Goal: Task Accomplishment & Management: Use online tool/utility

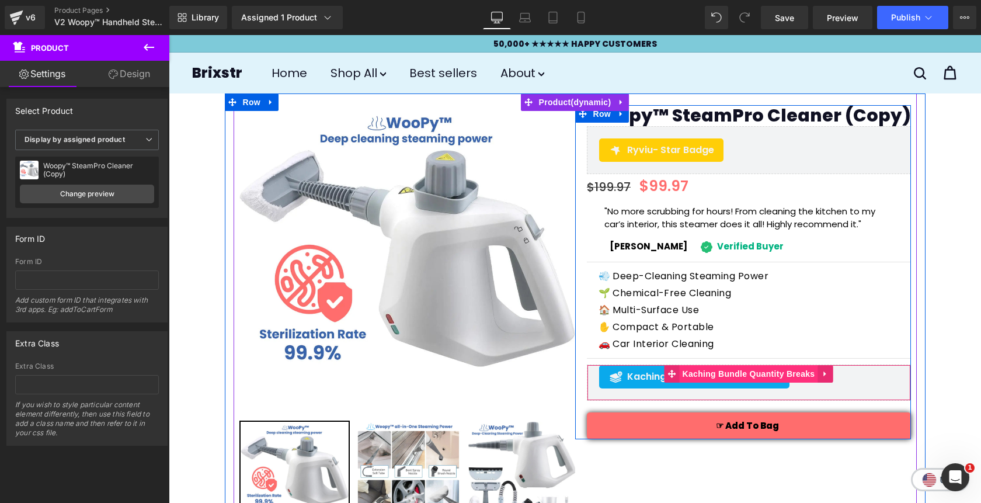
click at [717, 375] on span "Kaching Bundle Quantity Breaks" at bounding box center [749, 374] width 138 height 18
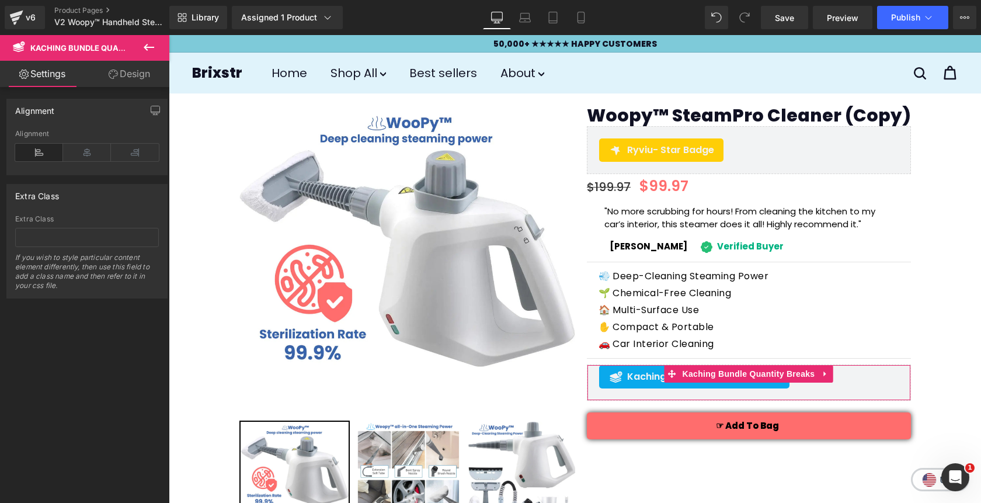
click at [136, 75] on link "Design" at bounding box center [129, 74] width 85 height 26
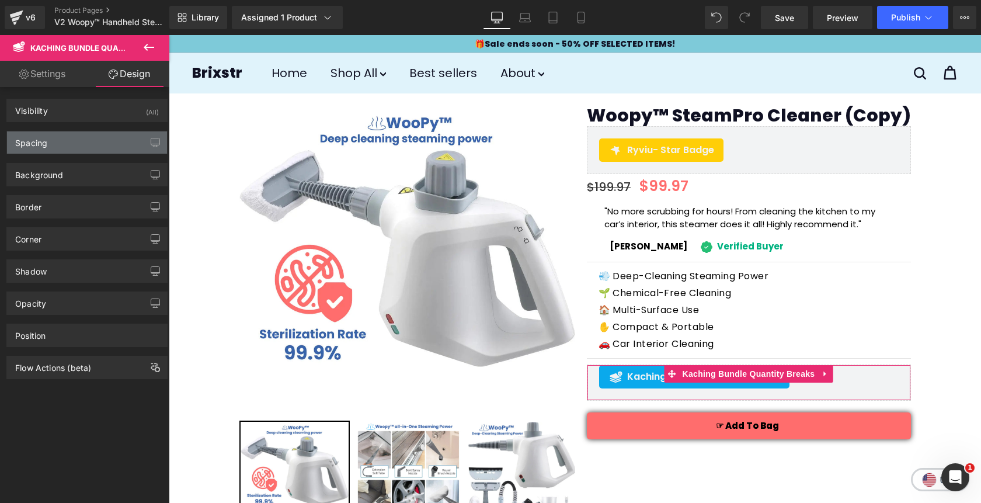
click at [67, 148] on div "Spacing" at bounding box center [87, 142] width 160 height 22
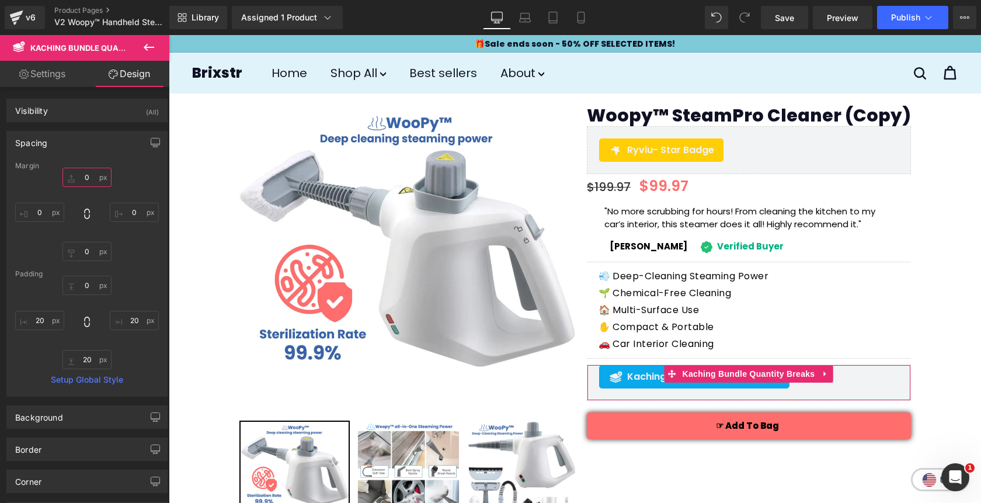
click at [81, 181] on input "0" at bounding box center [86, 177] width 49 height 19
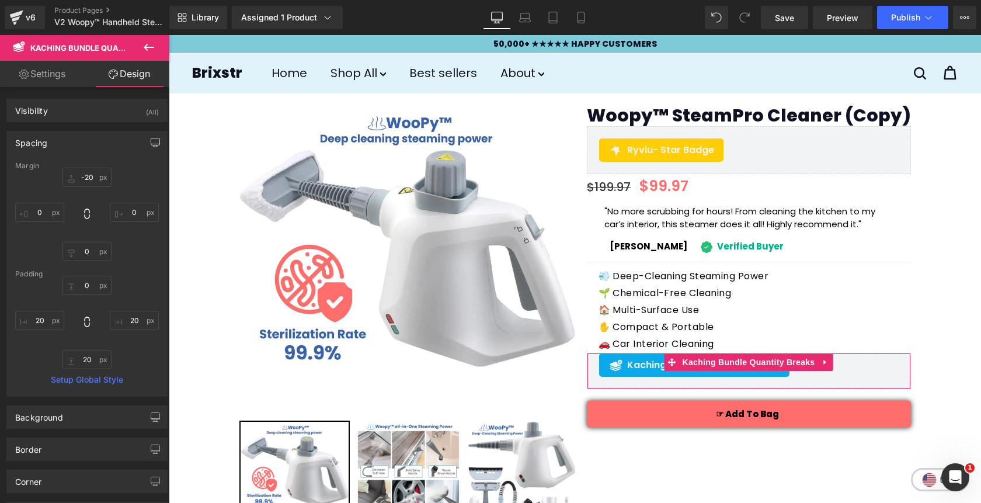
click at [154, 143] on icon "button" at bounding box center [155, 142] width 9 height 9
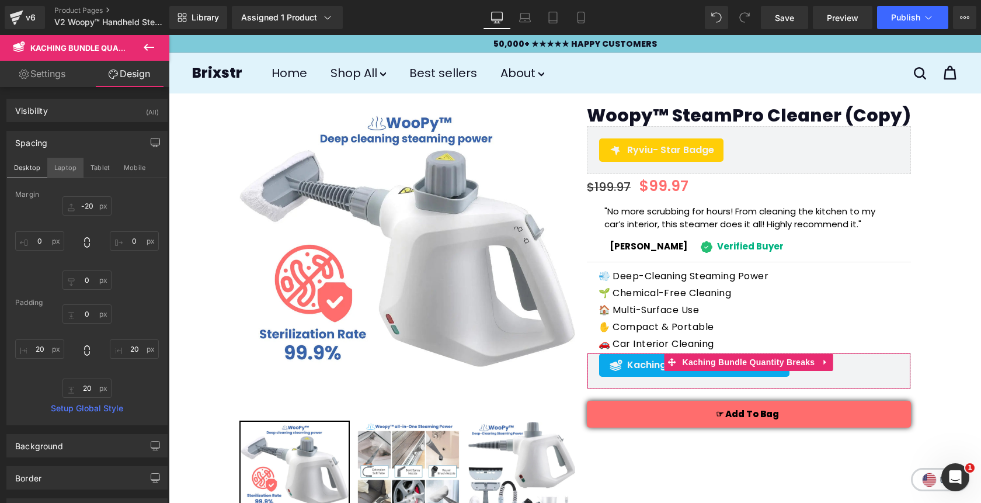
click at [63, 169] on button "Laptop" at bounding box center [65, 168] width 36 height 20
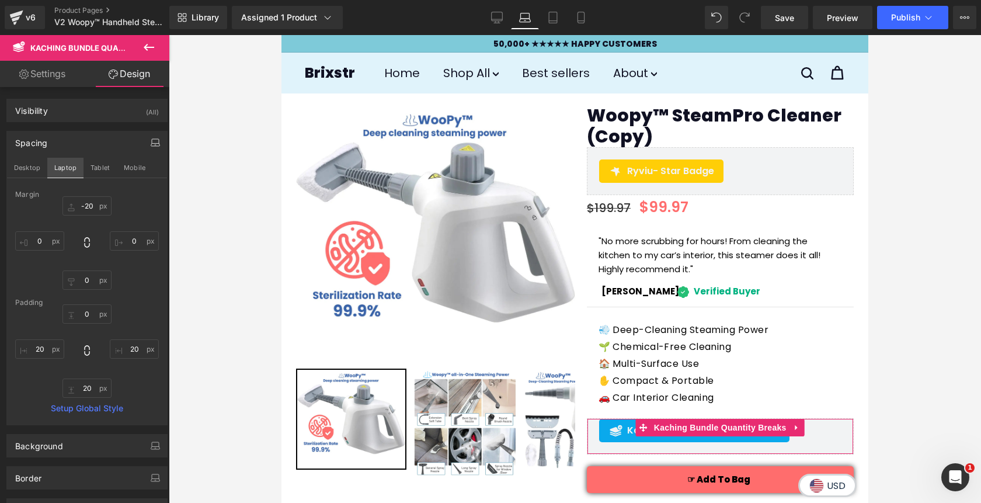
type input "-20"
type input "0"
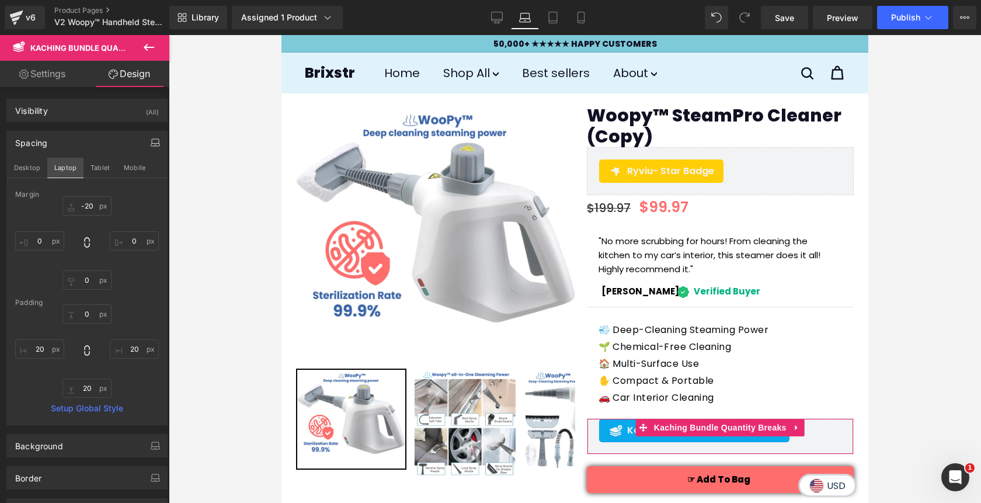
type input "20"
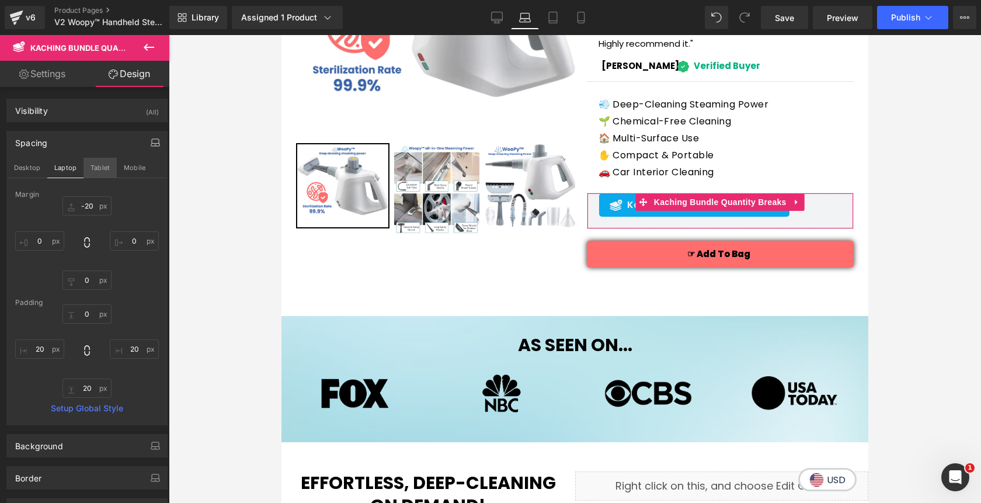
click at [99, 172] on button "Tablet" at bounding box center [100, 168] width 33 height 20
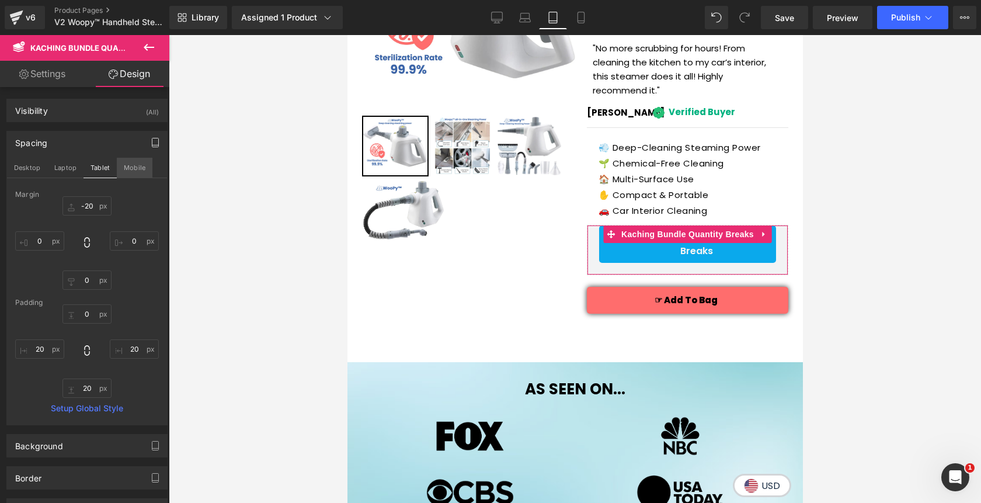
type input "-20"
type input "0"
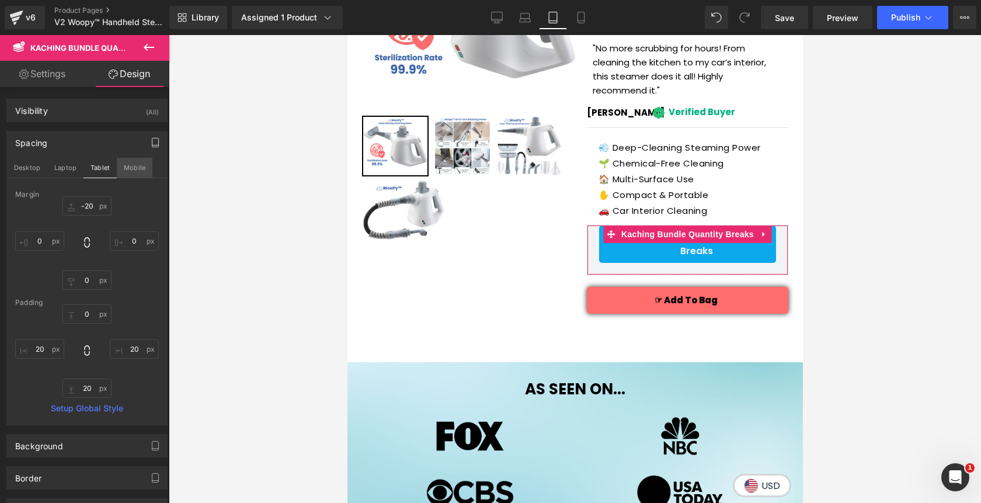
type input "20"
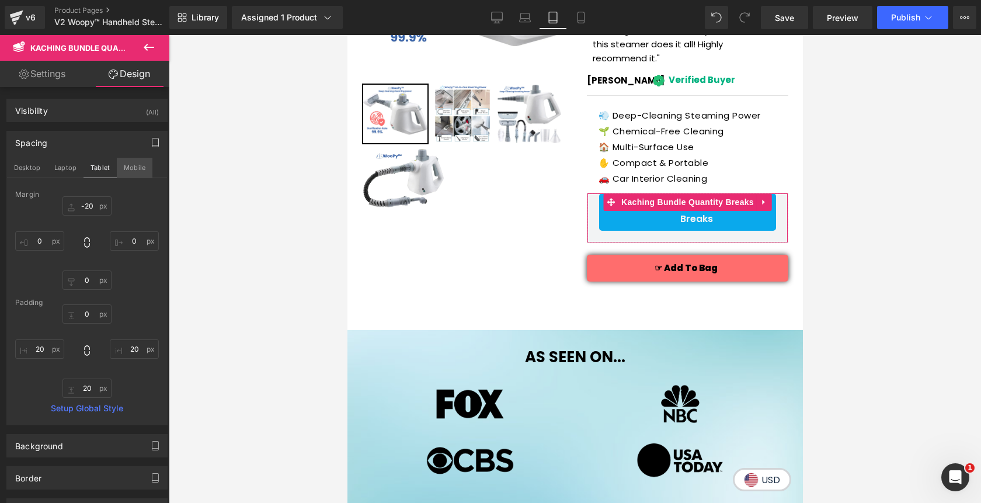
click at [126, 174] on button "Mobile" at bounding box center [135, 168] width 36 height 20
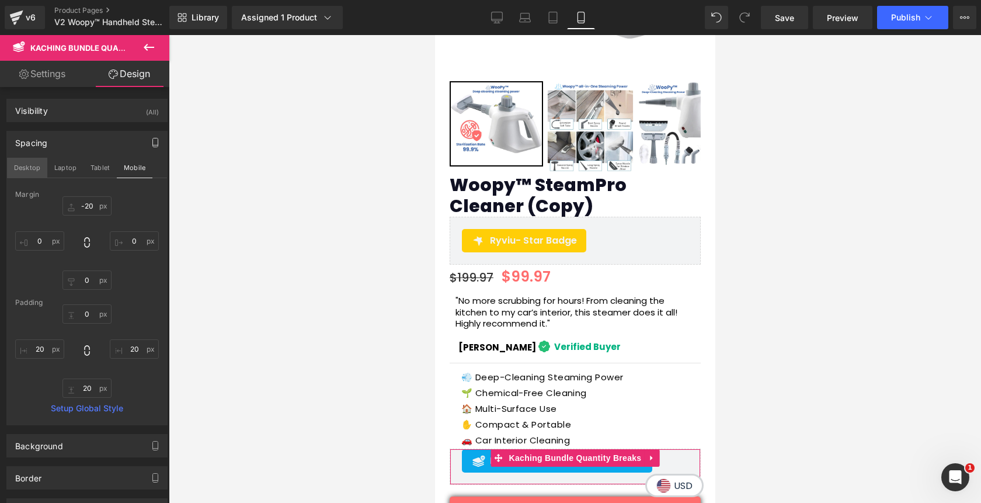
type input "-20"
type input "0"
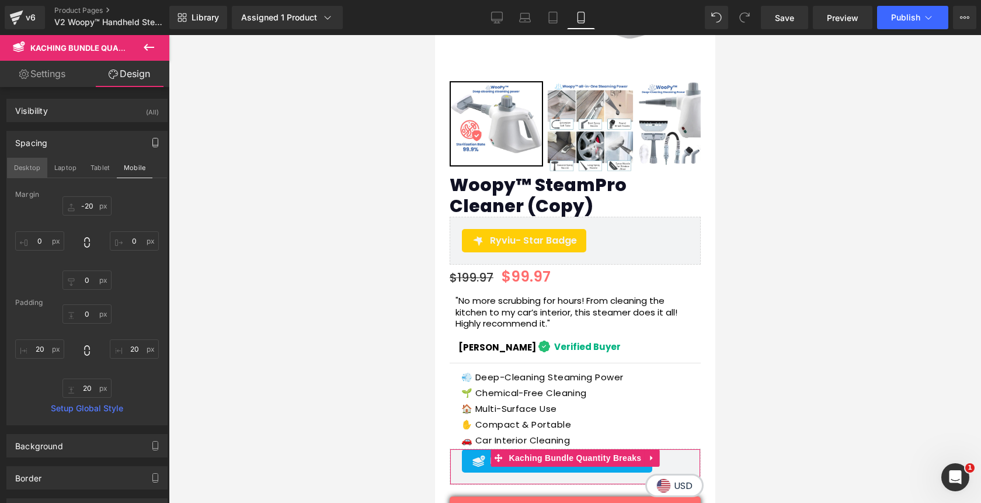
type input "20"
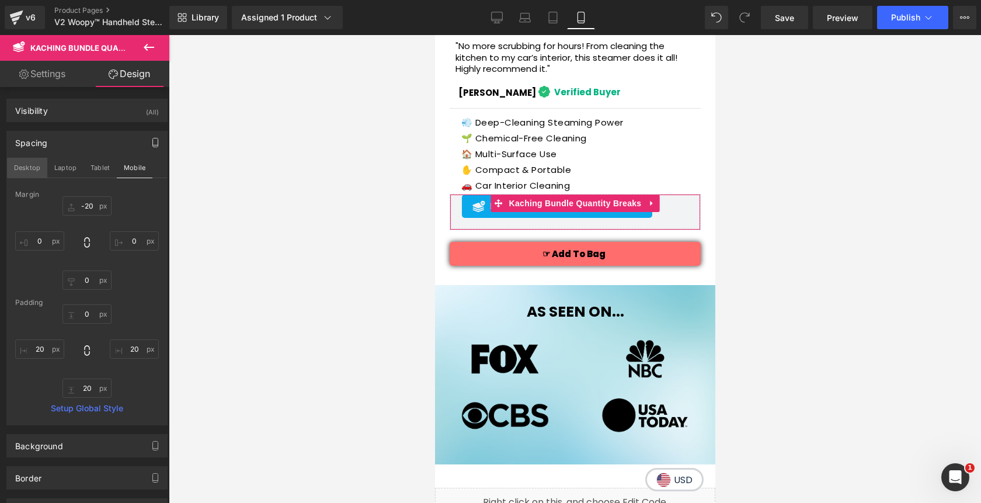
click at [34, 170] on button "Desktop" at bounding box center [27, 168] width 40 height 20
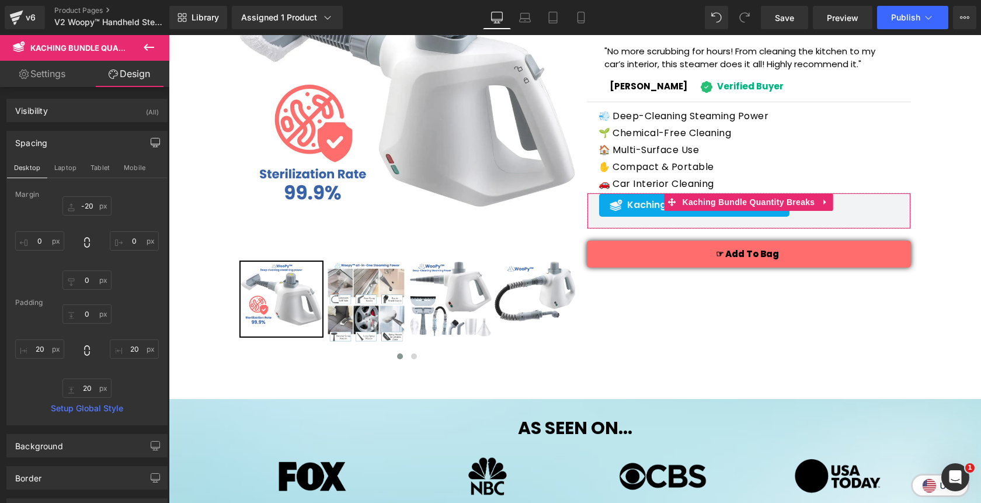
type input "-20"
type input "0"
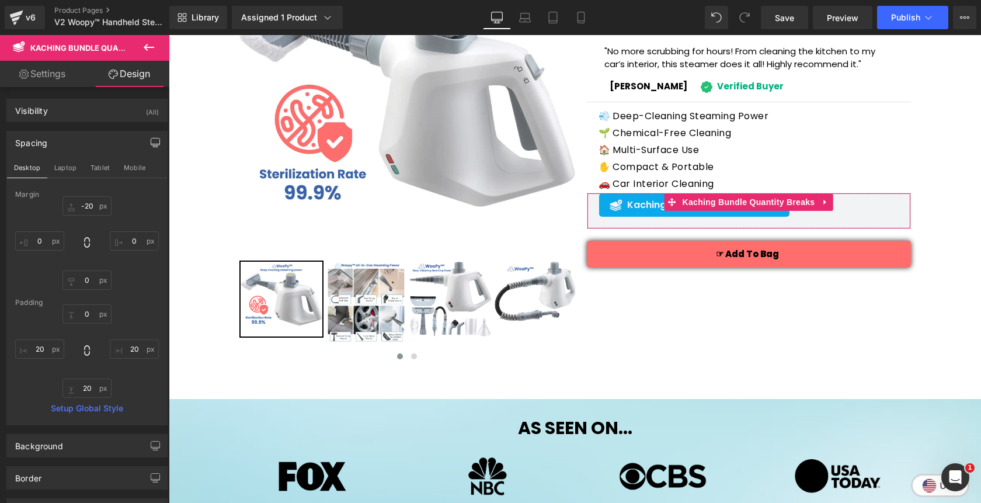
type input "20"
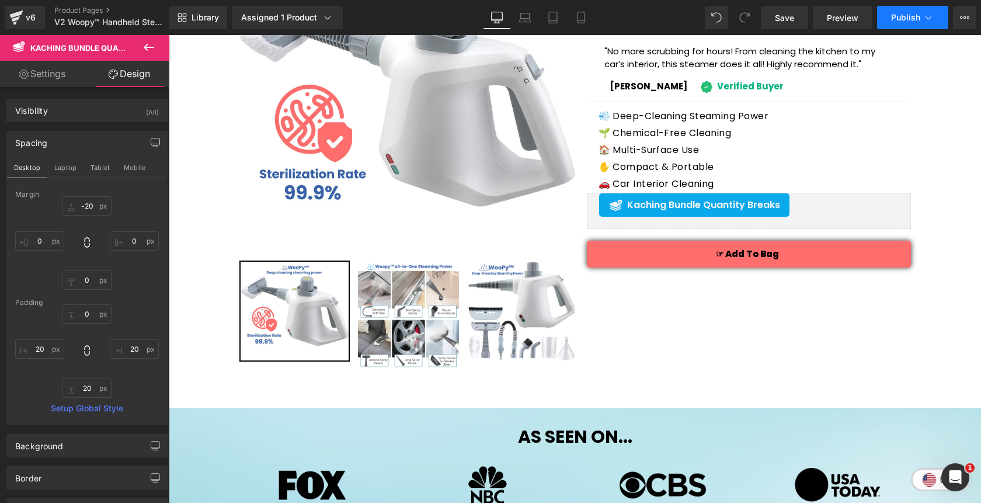
click at [915, 14] on span "Publish" at bounding box center [905, 17] width 29 height 9
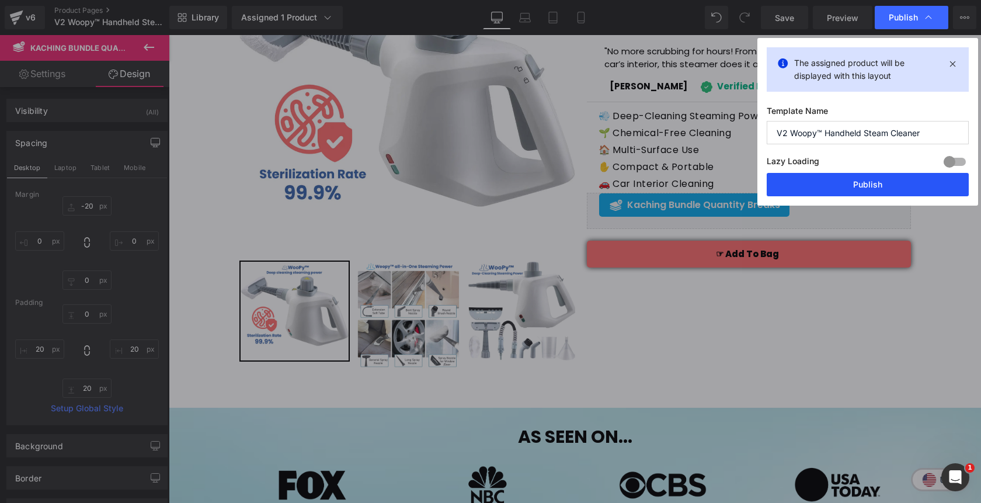
click at [833, 189] on button "Publish" at bounding box center [868, 184] width 202 height 23
